Goal: Transaction & Acquisition: Book appointment/travel/reservation

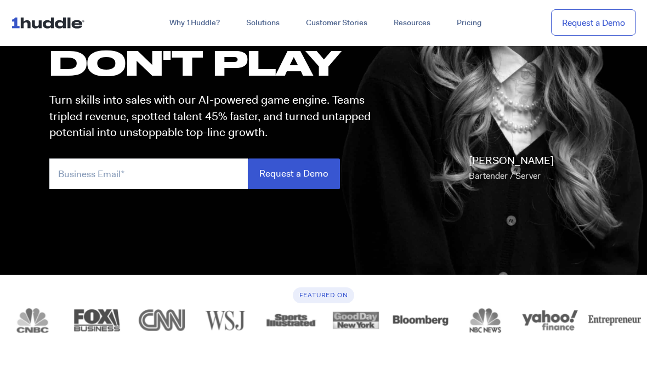
scroll to position [189, 0]
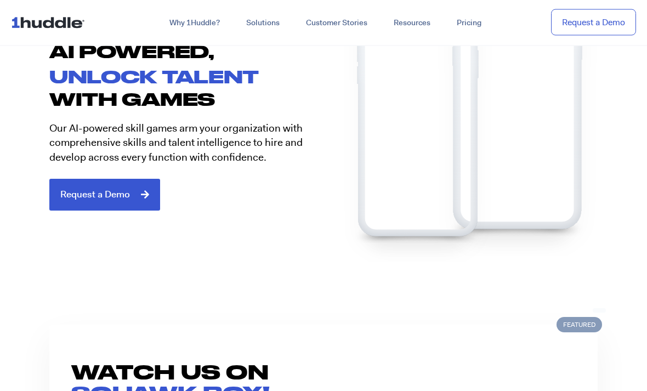
scroll to position [595, 0]
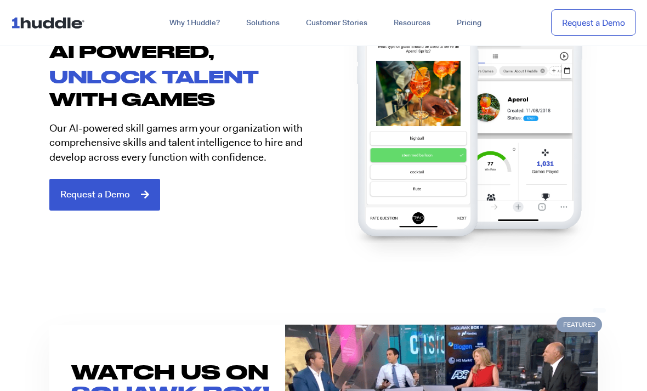
click at [111, 199] on span "Request a Demo" at bounding box center [95, 195] width 70 height 10
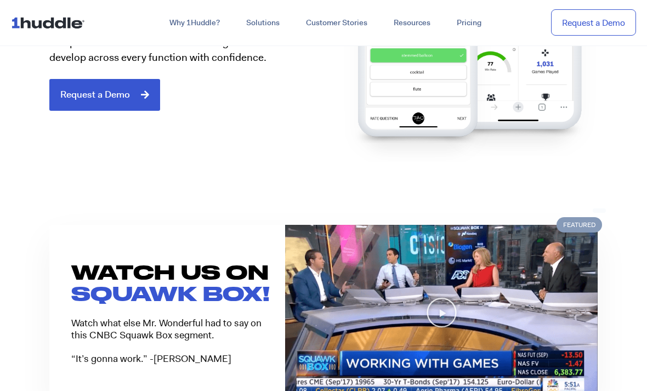
scroll to position [704, 0]
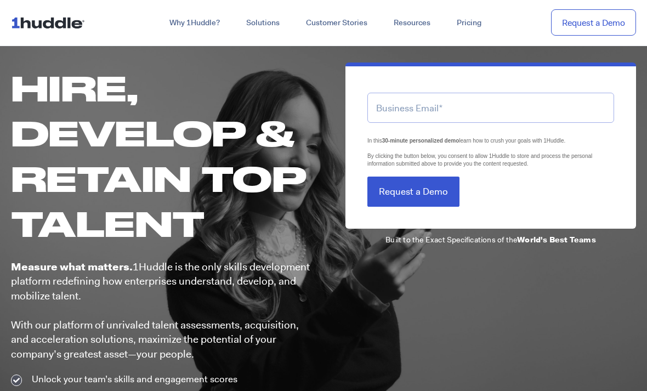
click at [387, 123] on input "email" at bounding box center [490, 108] width 247 height 30
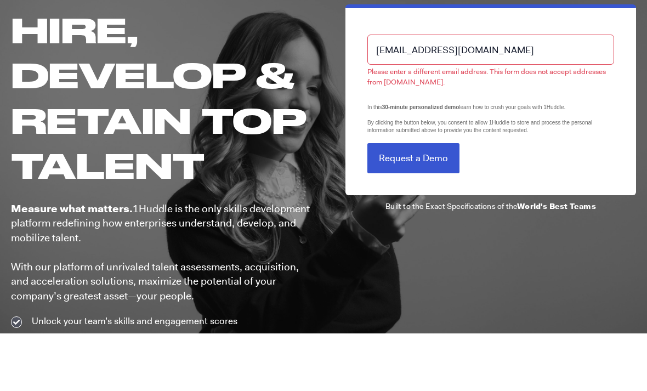
type input "[EMAIL_ADDRESS][DOMAIN_NAME]"
click at [376, 201] on input "Request a Demo" at bounding box center [413, 216] width 92 height 30
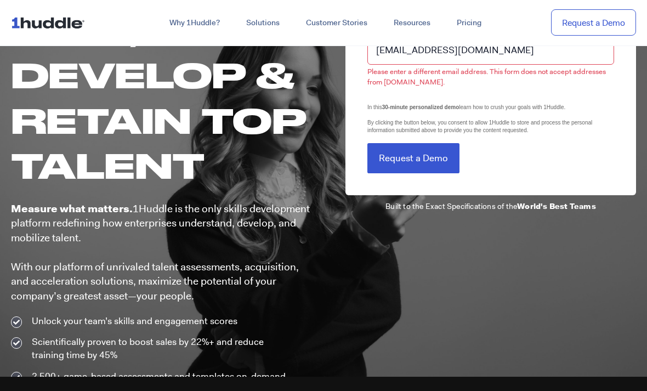
click at [396, 173] on input "Request a Demo" at bounding box center [413, 158] width 92 height 30
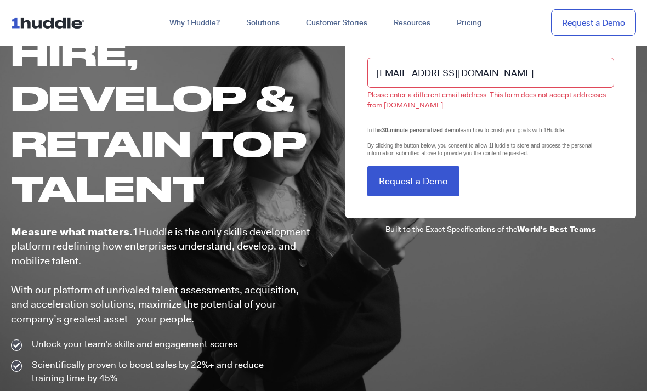
scroll to position [0, 0]
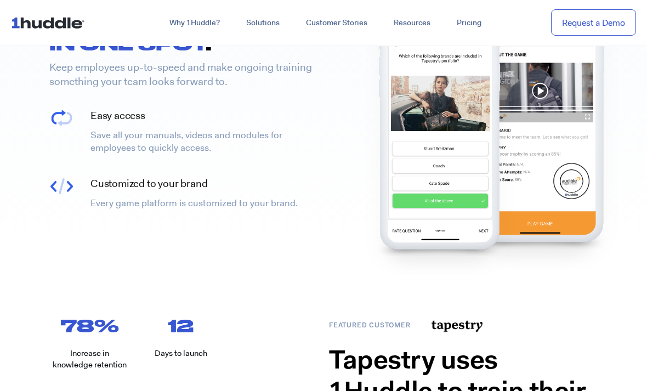
scroll to position [446, 0]
